Goal: Find specific fact: Find contact information

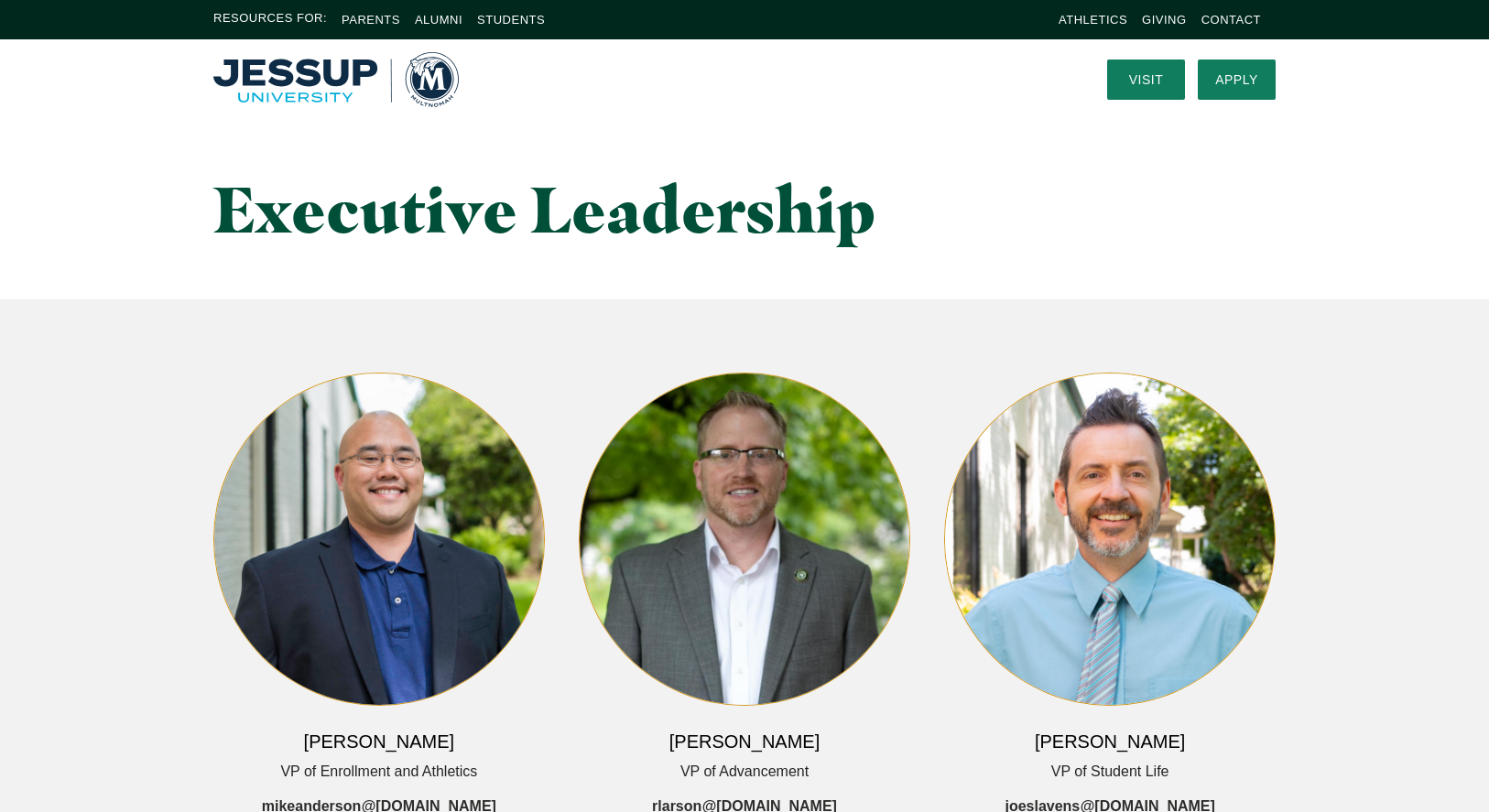
click at [440, 91] on img "Home" at bounding box center [336, 79] width 246 height 54
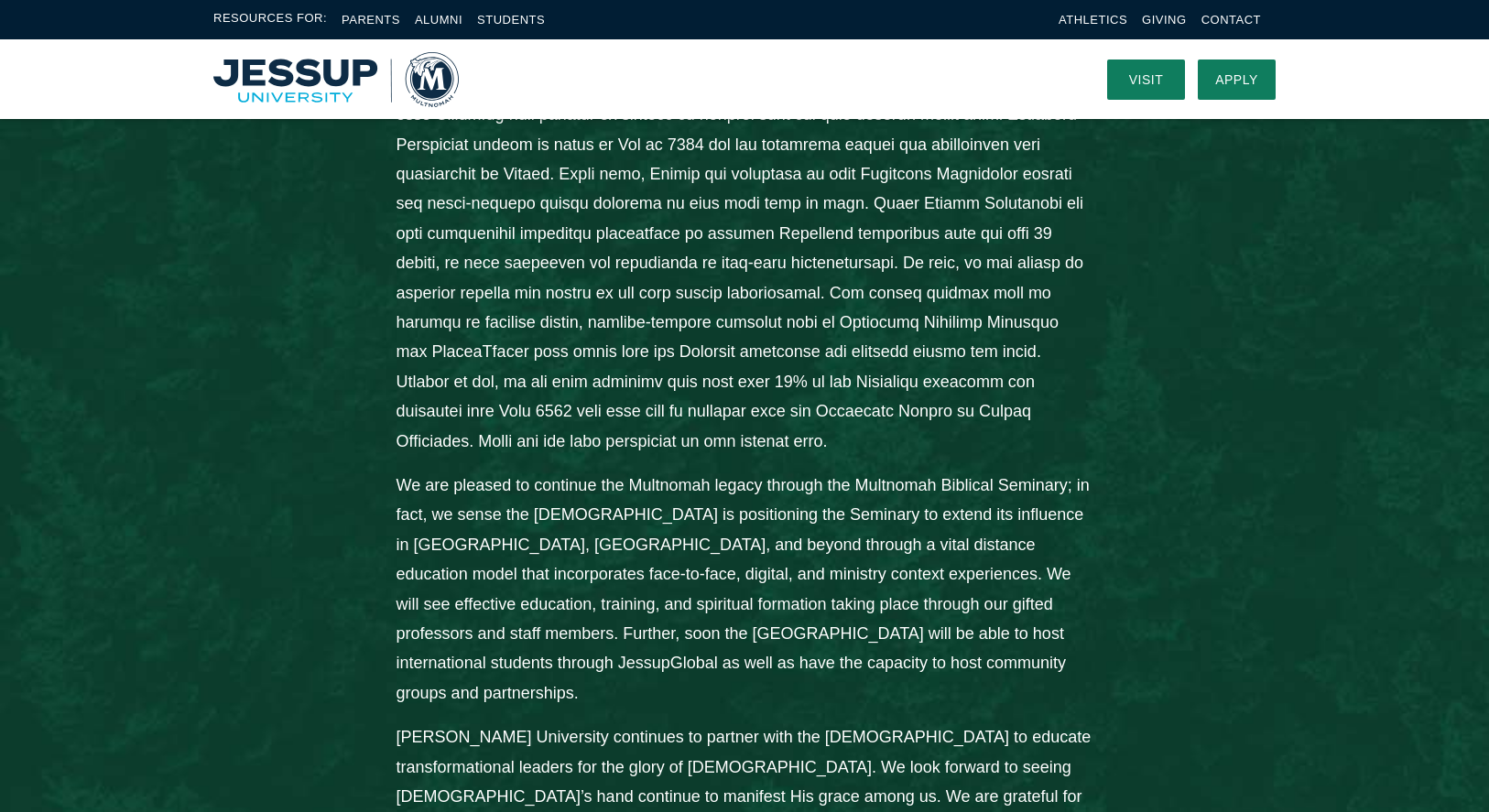
scroll to position [1174, 0]
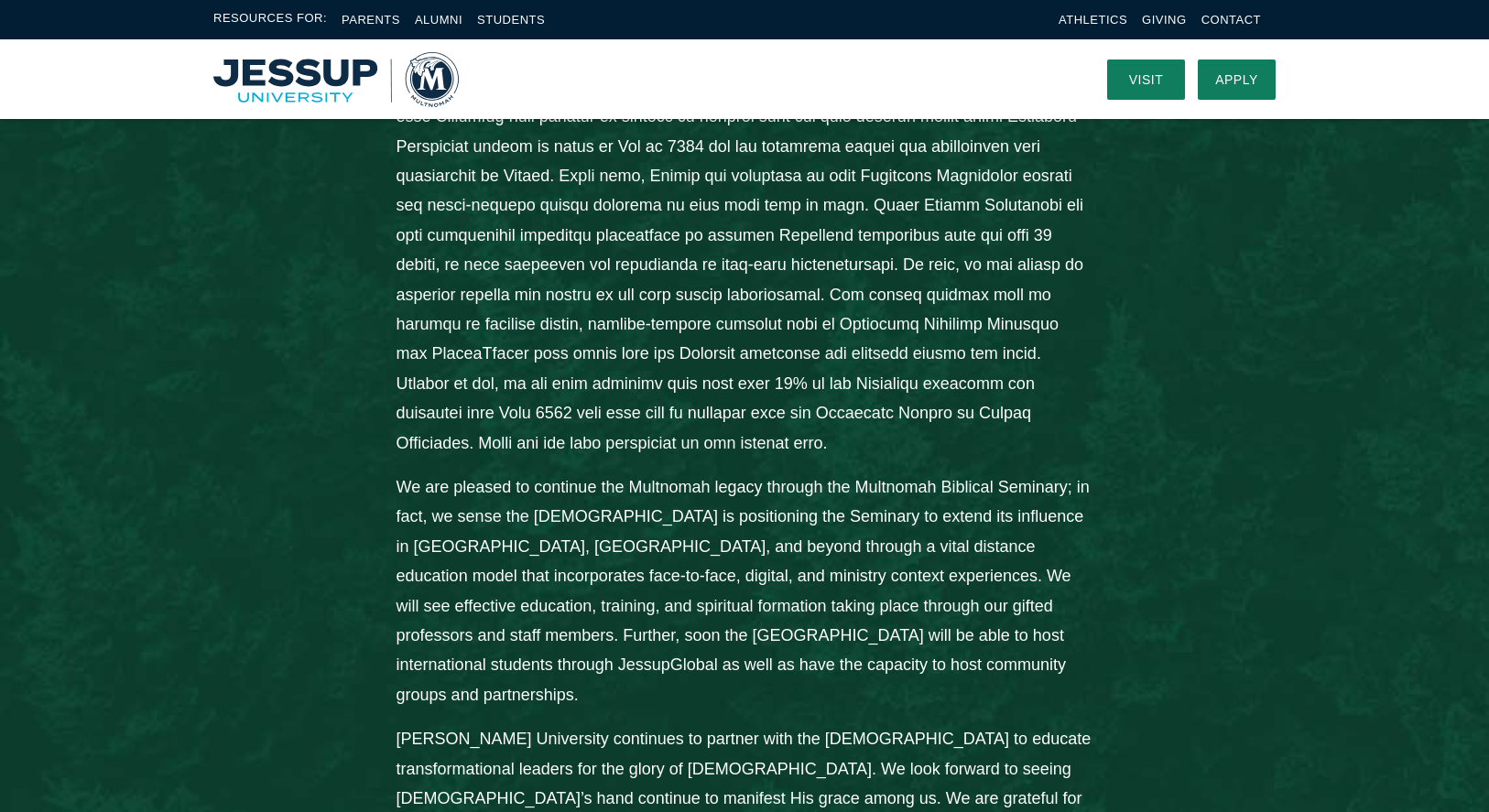
click at [294, 76] on img "Home" at bounding box center [336, 79] width 246 height 54
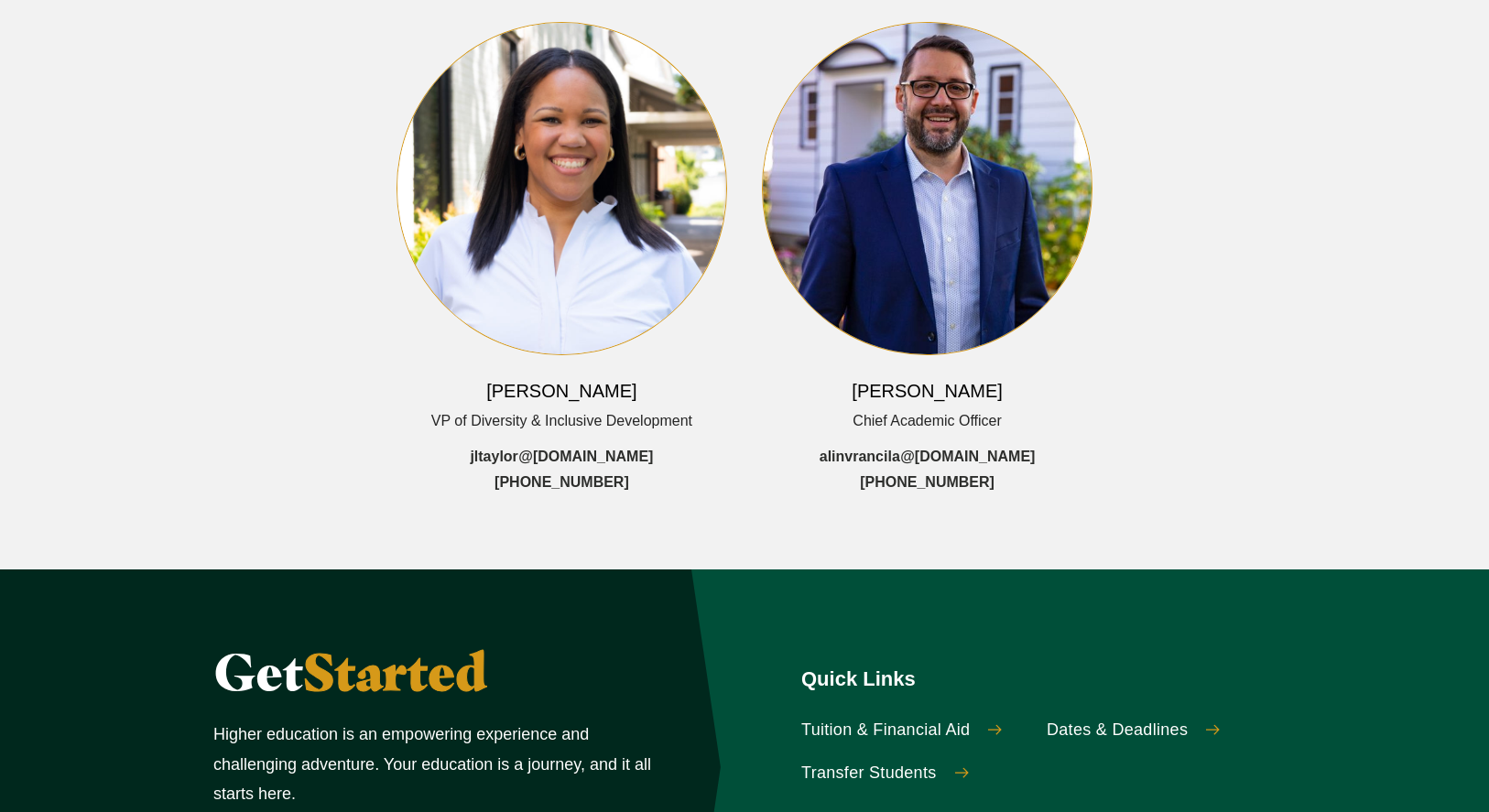
scroll to position [867, 0]
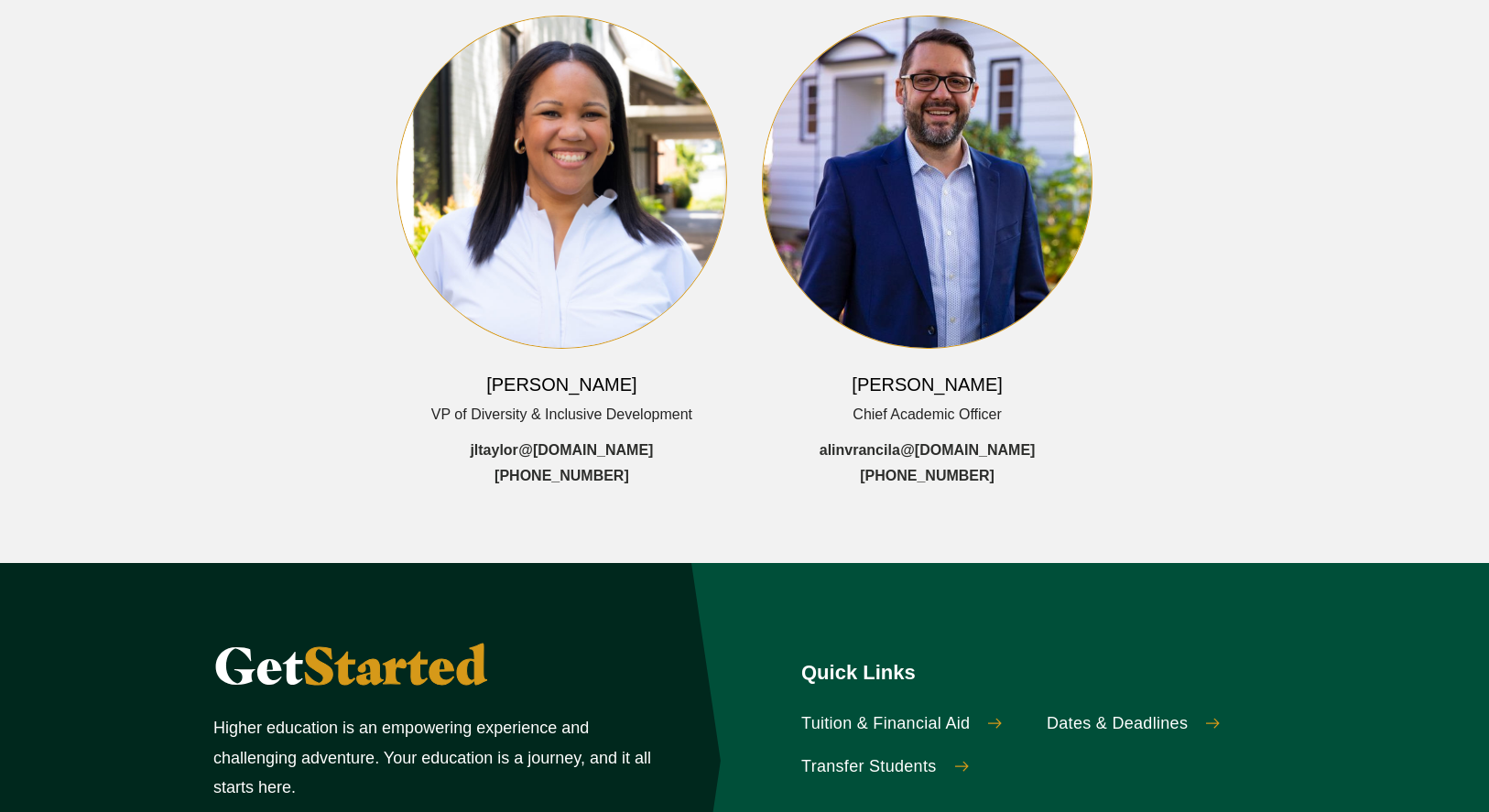
drag, startPoint x: 878, startPoint y: 383, endPoint x: 987, endPoint y: 382, distance: 109.0
click at [987, 382] on div "[PERSON_NAME] Chief Academic Officer alinvrancila @[DOMAIN_NAME] [PHONE_NUMBER]" at bounding box center [927, 253] width 332 height 474
copy h6 "[PERSON_NAME]"
